Goal: Find specific page/section

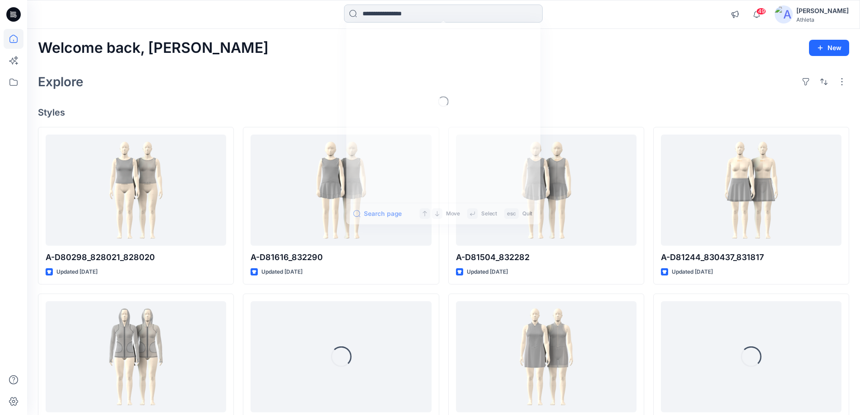
click at [454, 8] on input at bounding box center [443, 14] width 199 height 18
paste input "******"
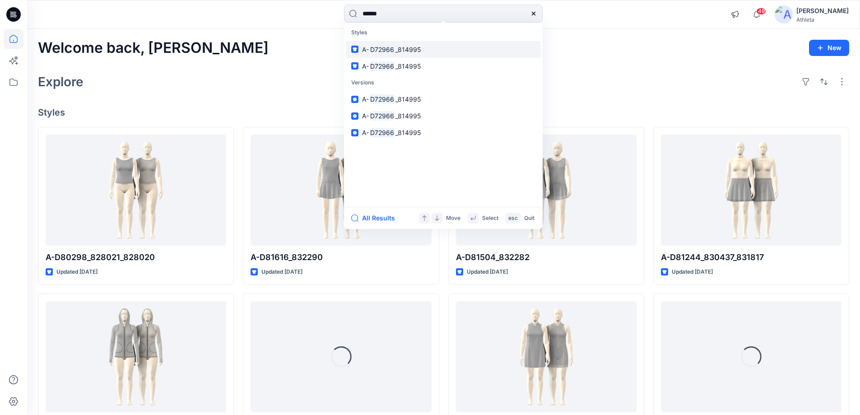
type input "******"
click at [449, 42] on link "A- D72966 _814995" at bounding box center [443, 49] width 195 height 17
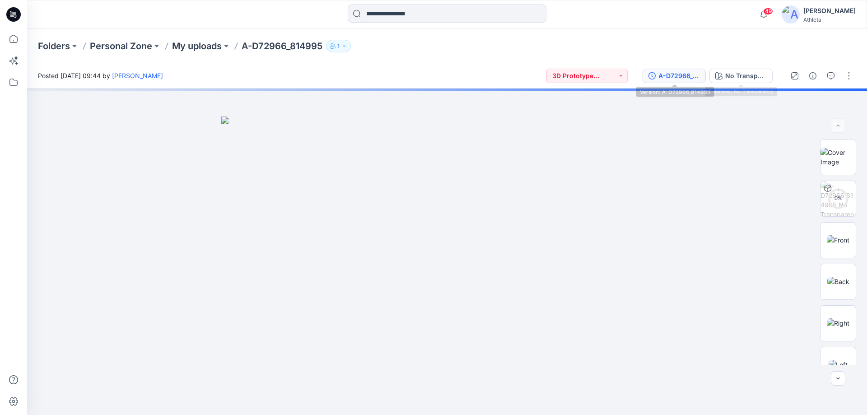
click at [687, 79] on div "A-D72966_814995" at bounding box center [679, 76] width 42 height 10
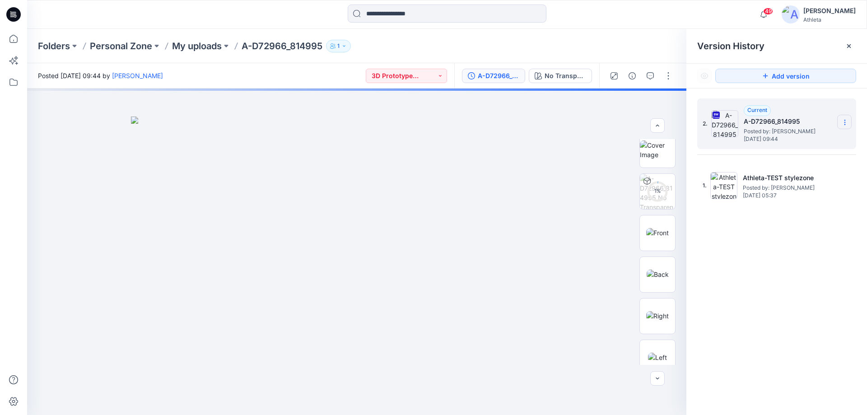
scroll to position [8, 0]
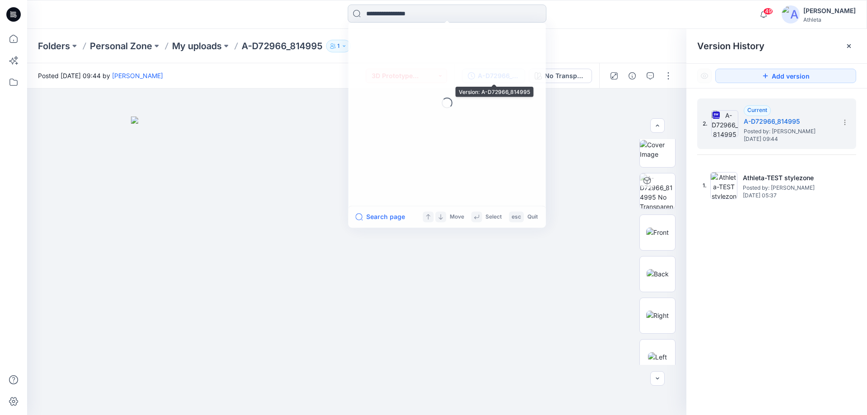
click at [386, 6] on input at bounding box center [447, 14] width 199 height 18
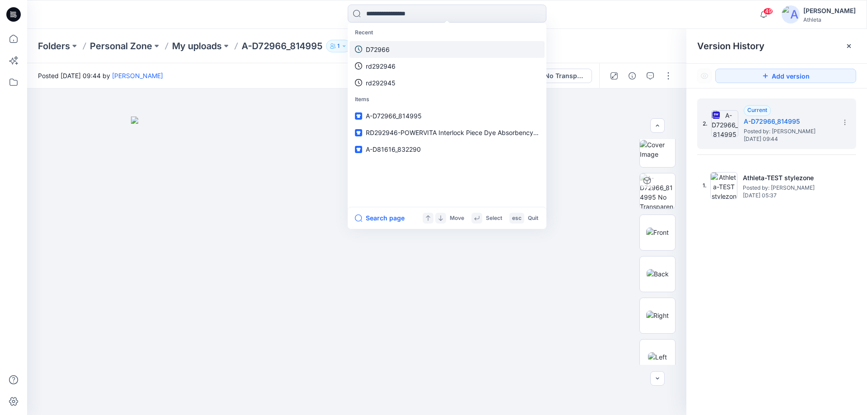
click at [403, 48] on link "D72966" at bounding box center [447, 49] width 195 height 17
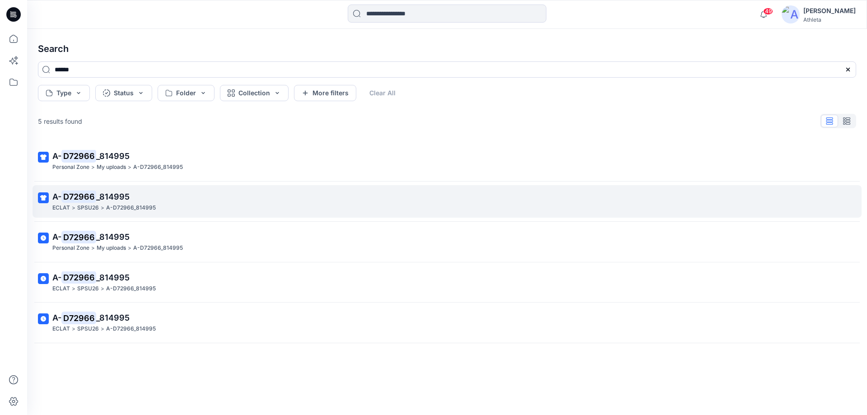
click at [135, 203] on p "A-D72966_814995" at bounding box center [131, 207] width 50 height 9
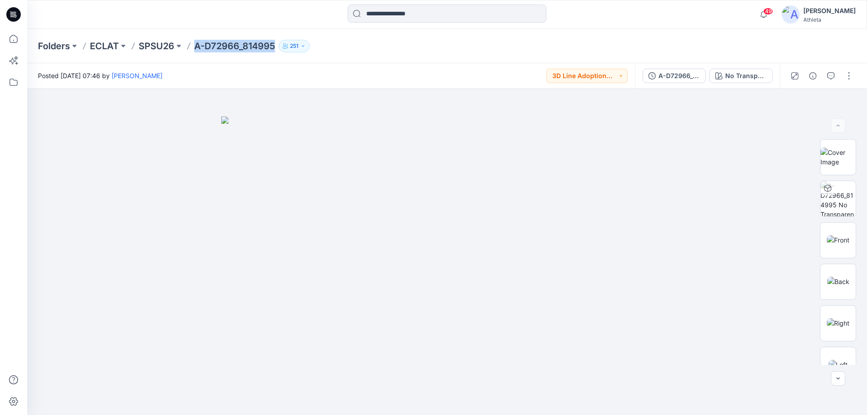
drag, startPoint x: 276, startPoint y: 54, endPoint x: 197, endPoint y: 57, distance: 79.5
click at [197, 57] on div "Folders ECLAT SPSU26 A-D72966_814995 251" at bounding box center [447, 46] width 840 height 34
copy p "A-D72966_814995"
click at [421, 41] on div "Folders ECLAT SPSU26 A-D72966_814995 251" at bounding box center [412, 46] width 748 height 13
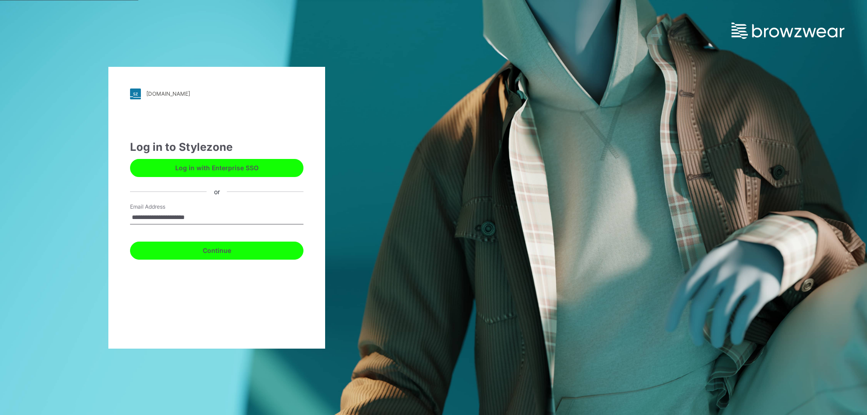
click at [168, 254] on button "Continue" at bounding box center [216, 251] width 173 height 18
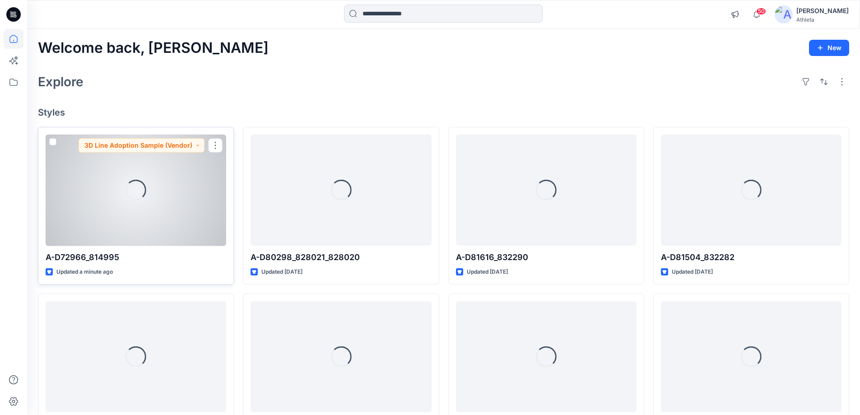
click at [185, 206] on div "Loading..." at bounding box center [136, 191] width 181 height 112
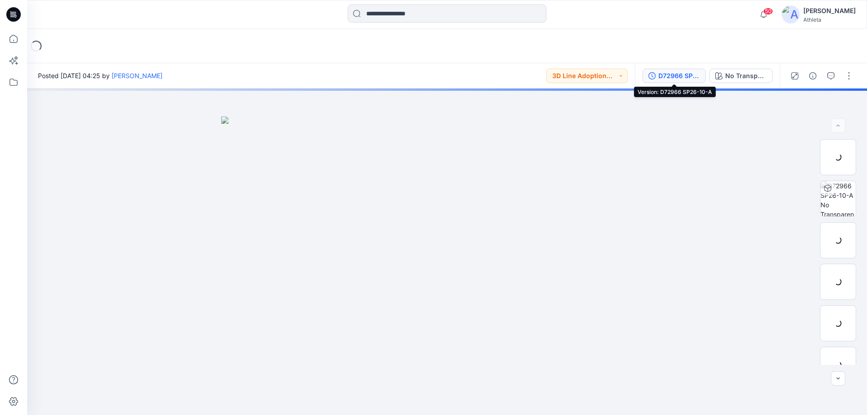
click at [683, 74] on div "D72966 SP26-10-A" at bounding box center [679, 76] width 42 height 10
